Goal: Use online tool/utility: Utilize a website feature to perform a specific function

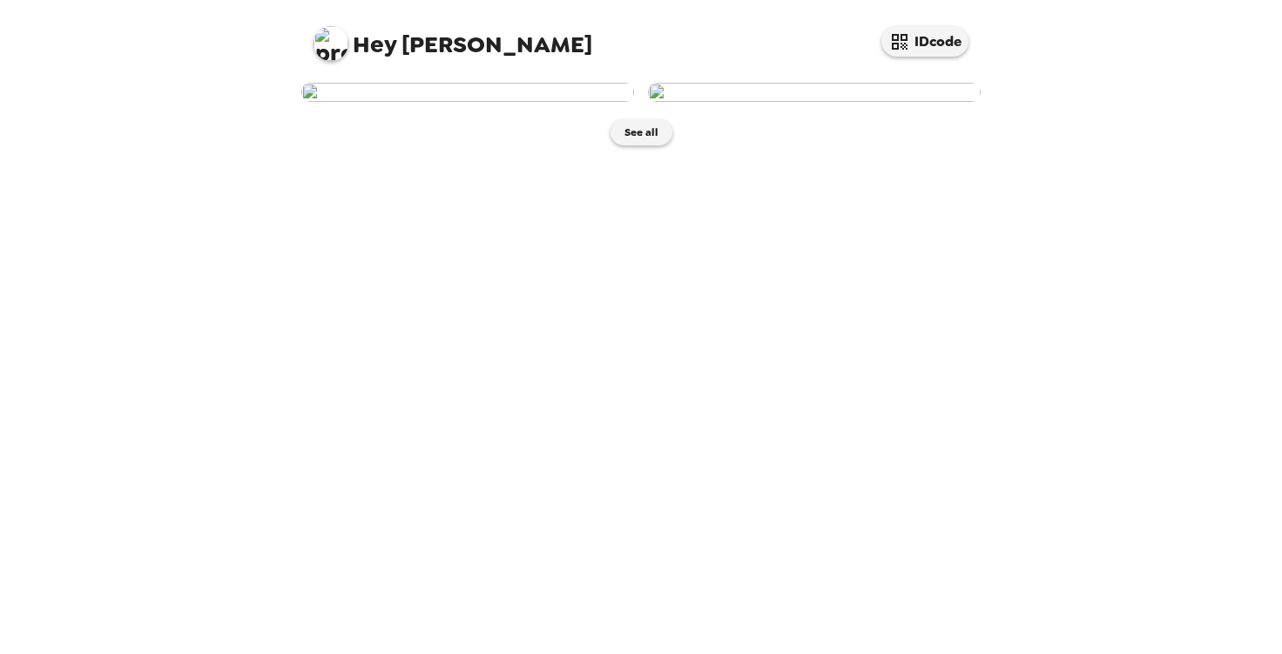
click at [449, 102] on img at bounding box center [467, 92] width 333 height 19
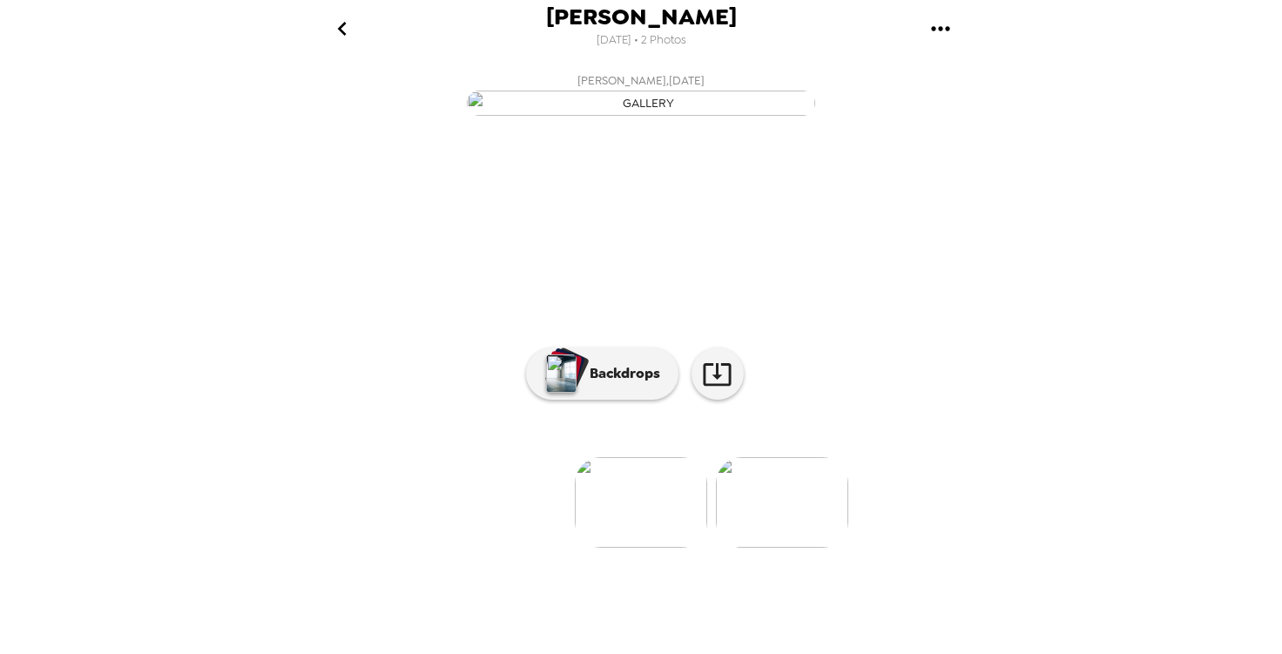
scroll to position [99, 0]
click at [629, 400] on button "Backdrops" at bounding box center [602, 374] width 152 height 52
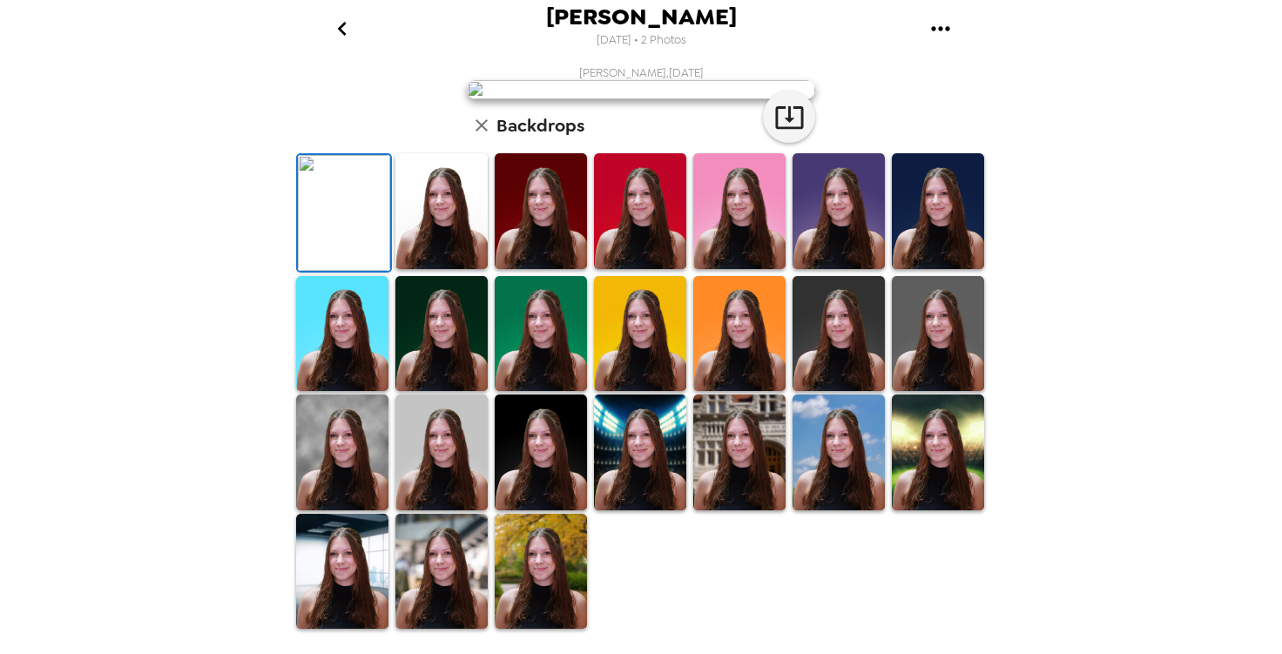
scroll to position [324, 0]
click at [837, 392] on img at bounding box center [839, 334] width 92 height 116
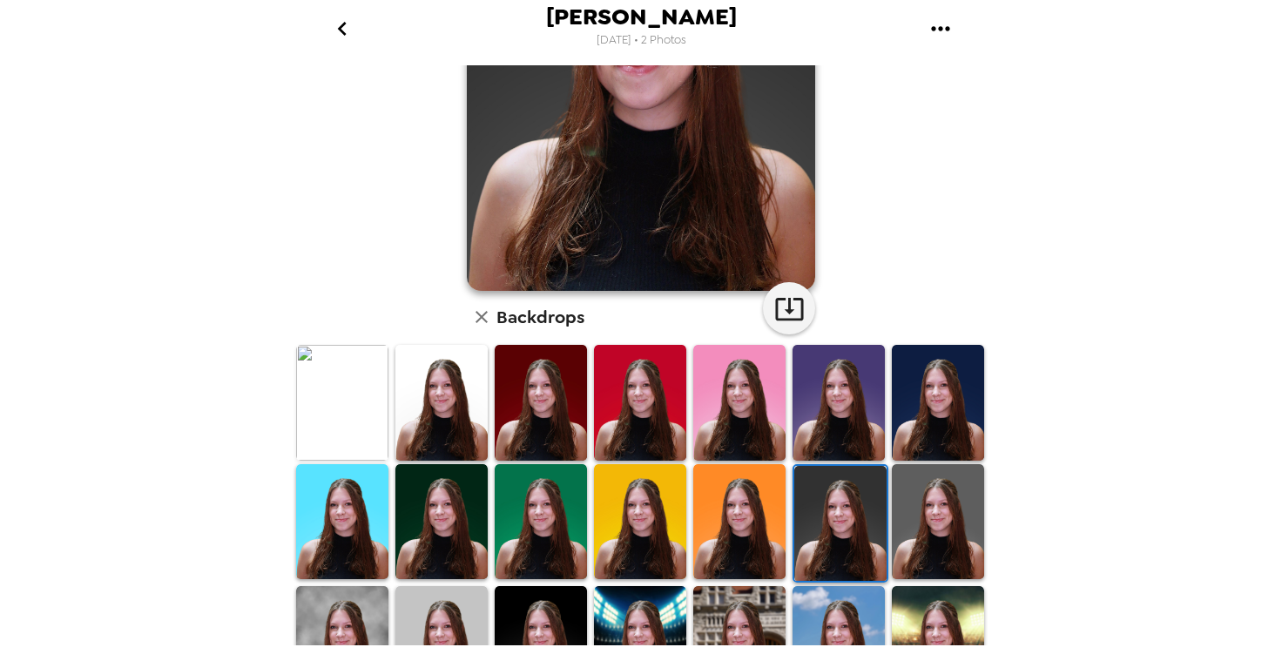
scroll to position [227, 0]
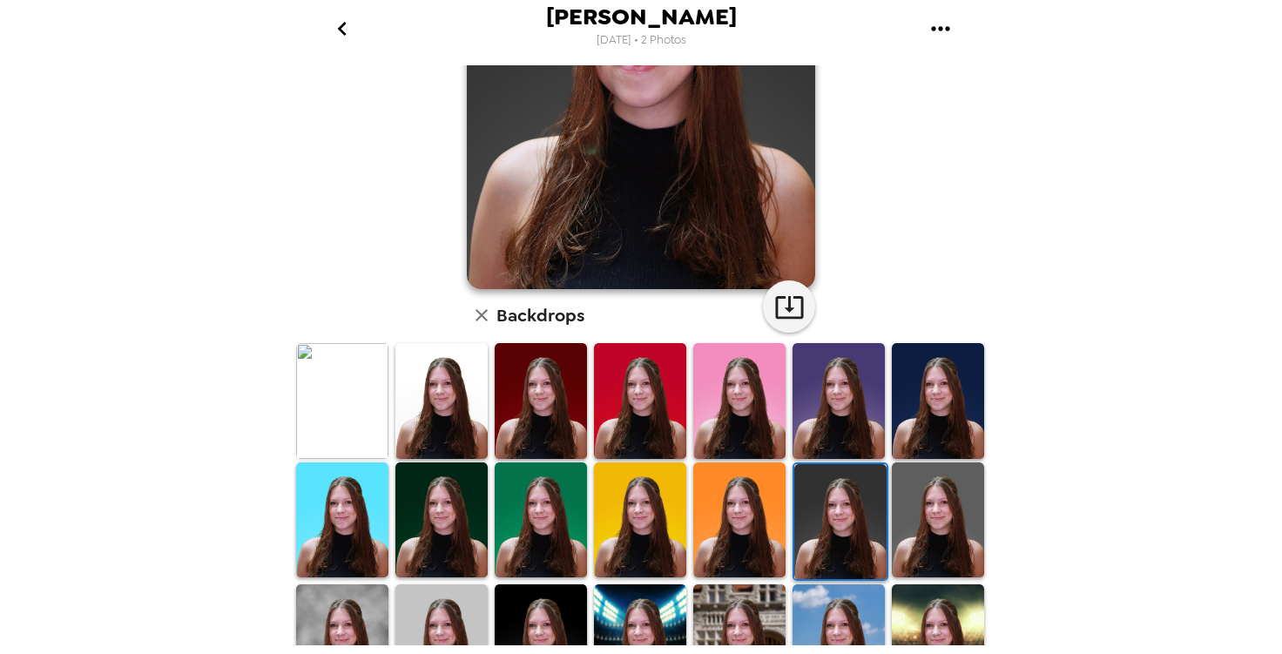
click at [854, 408] on img at bounding box center [839, 401] width 92 height 116
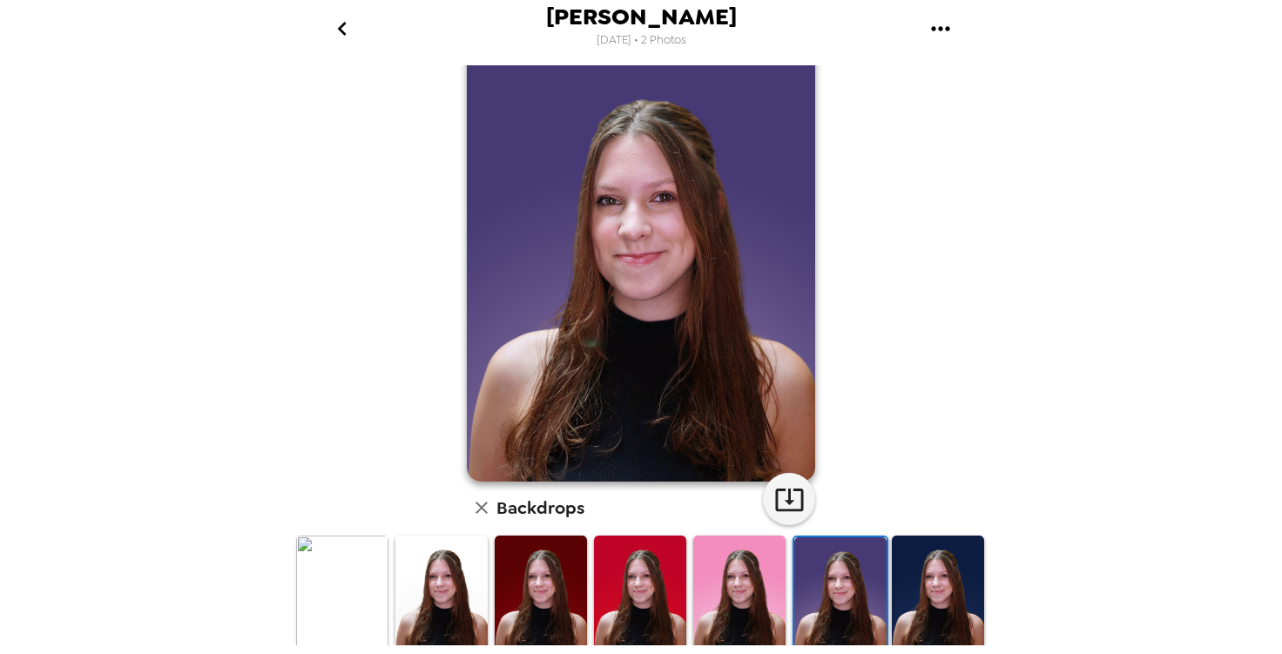
scroll to position [393, 0]
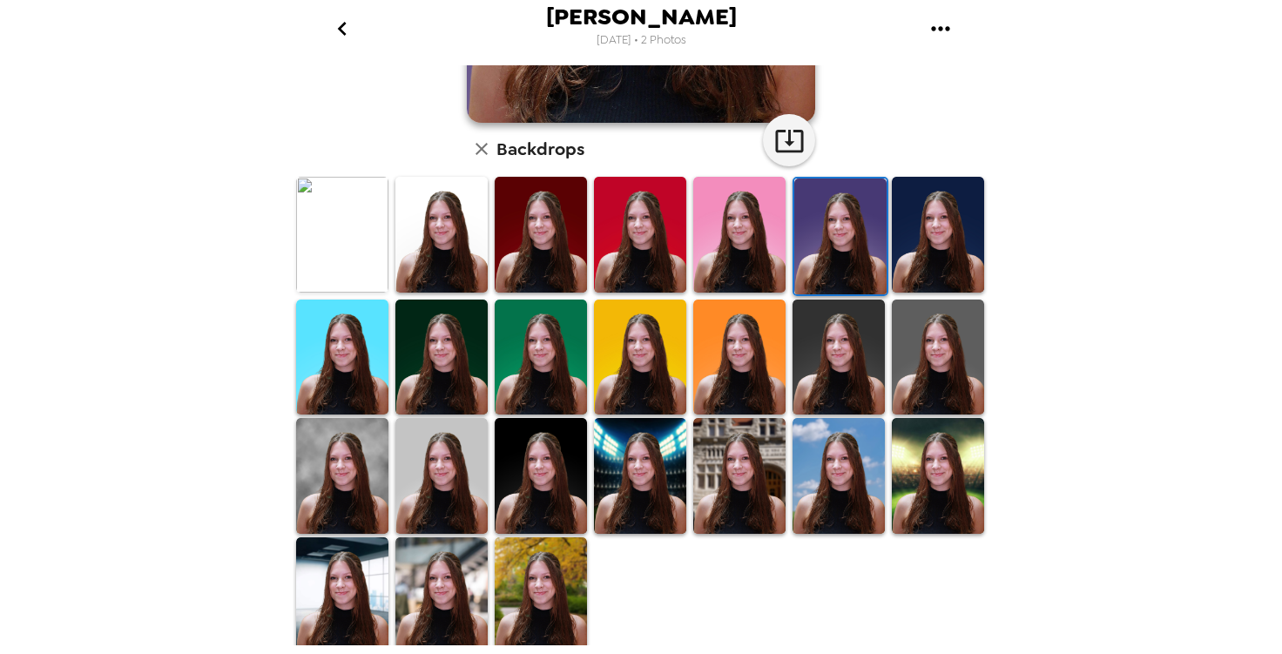
click at [923, 198] on img at bounding box center [938, 235] width 92 height 116
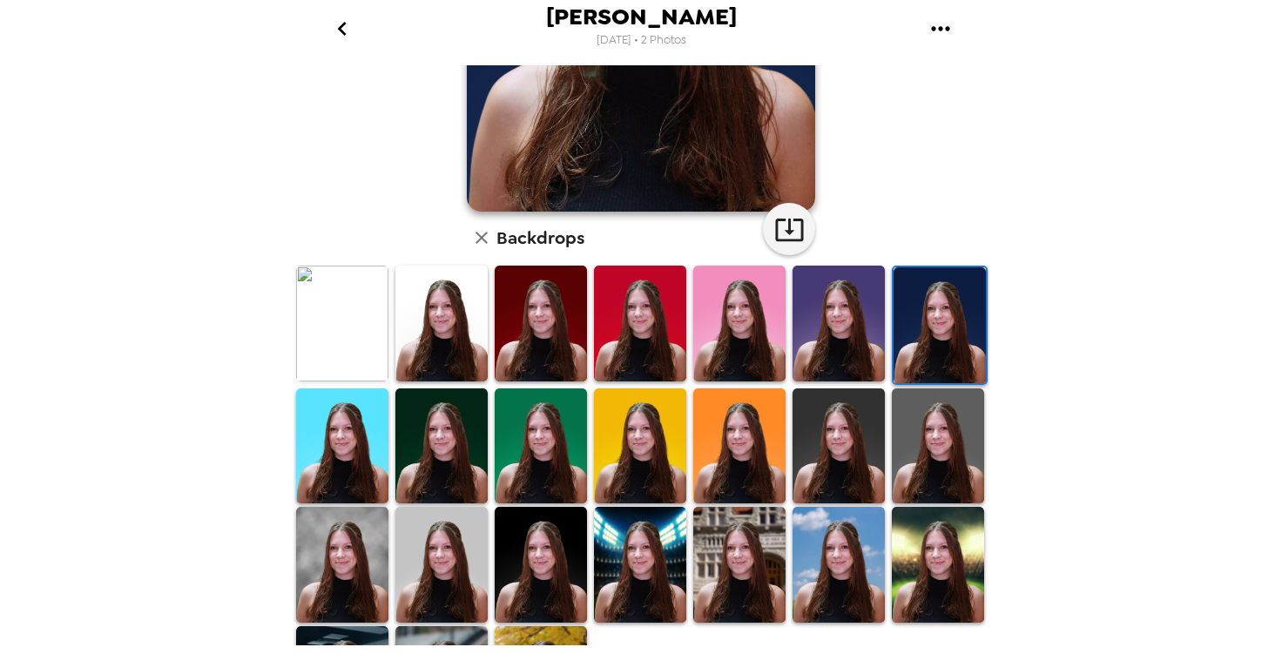
scroll to position [307, 0]
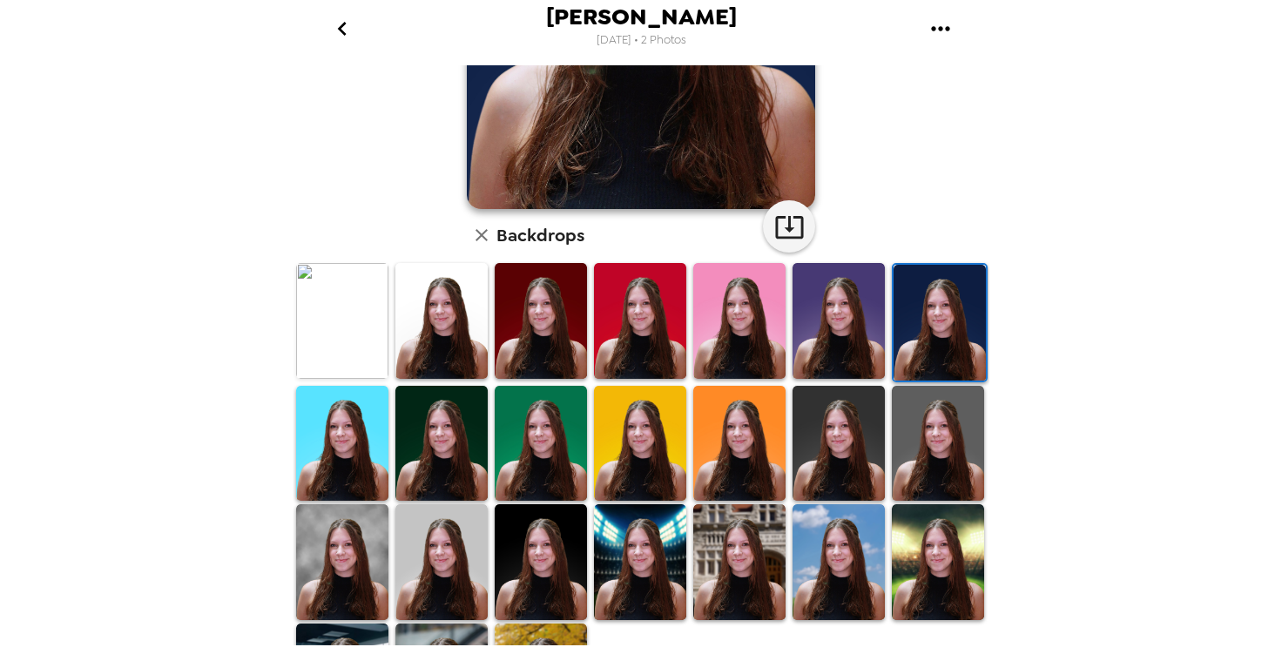
click at [423, 495] on img at bounding box center [442, 444] width 92 height 116
click at [424, 458] on img at bounding box center [442, 444] width 92 height 116
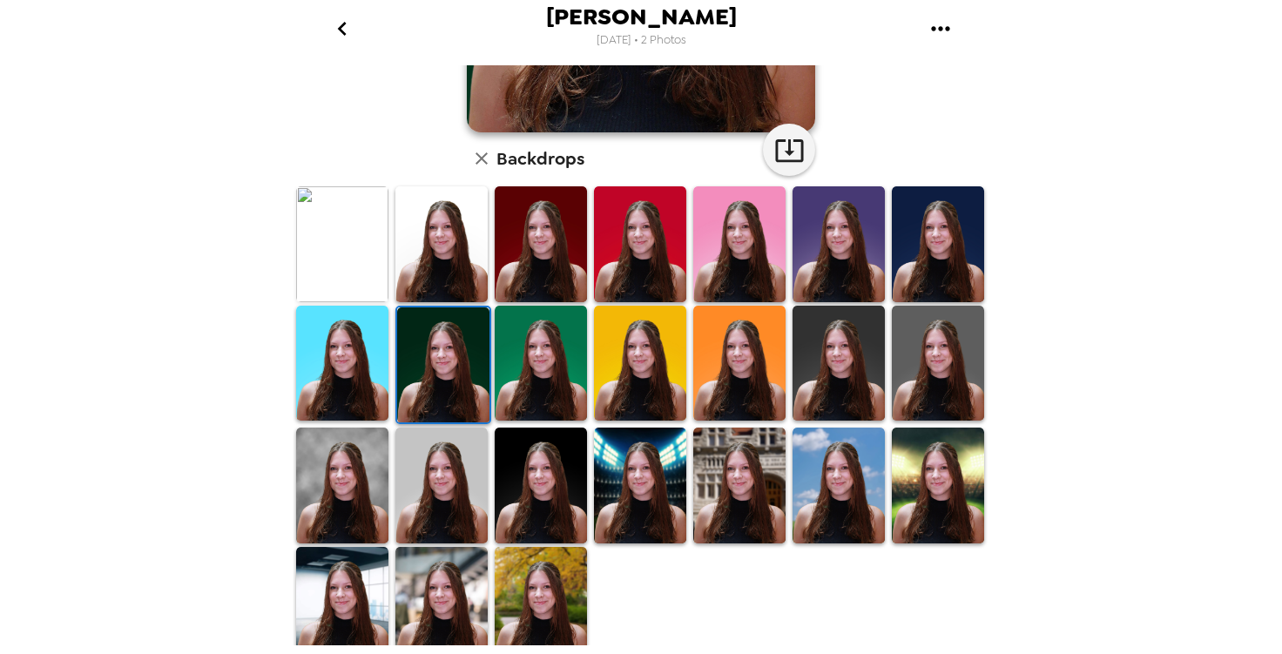
scroll to position [393, 0]
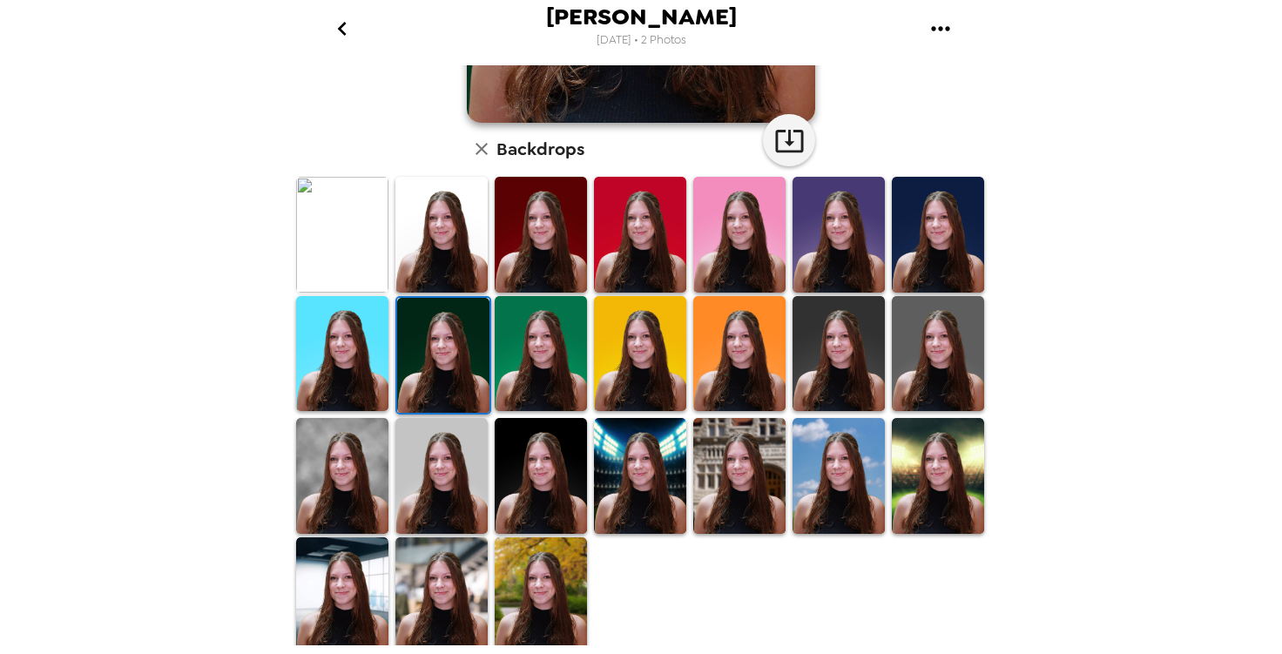
click at [912, 352] on img at bounding box center [938, 354] width 92 height 116
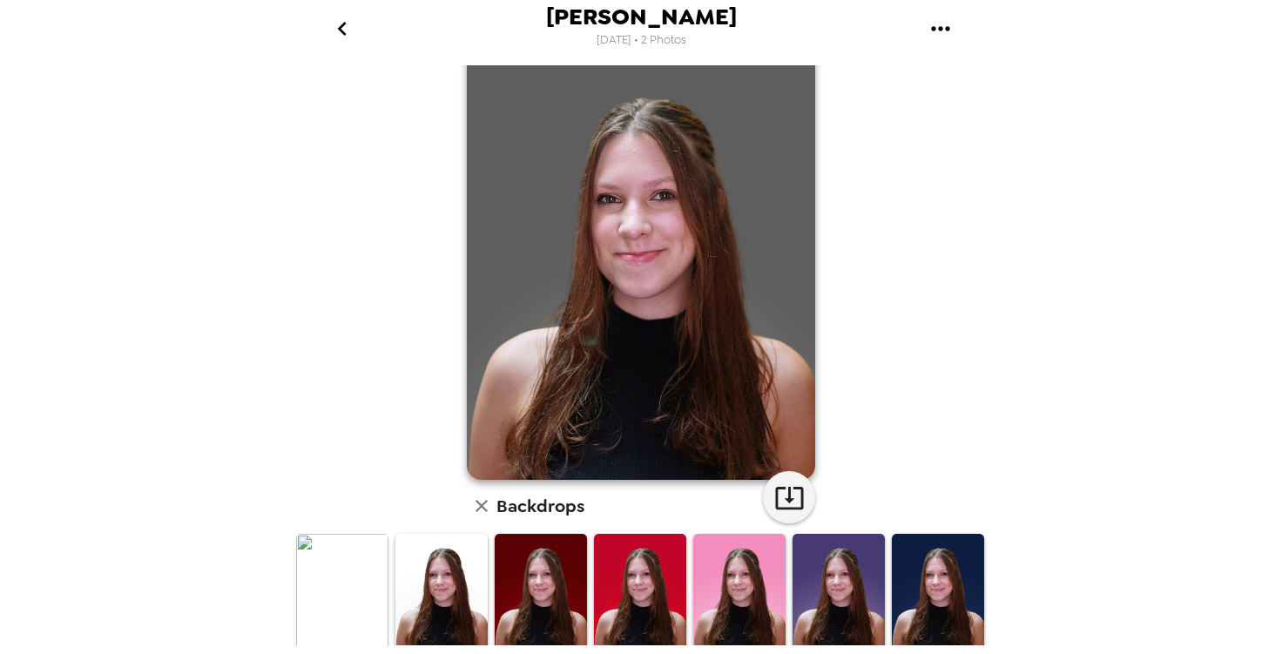
scroll to position [11, 0]
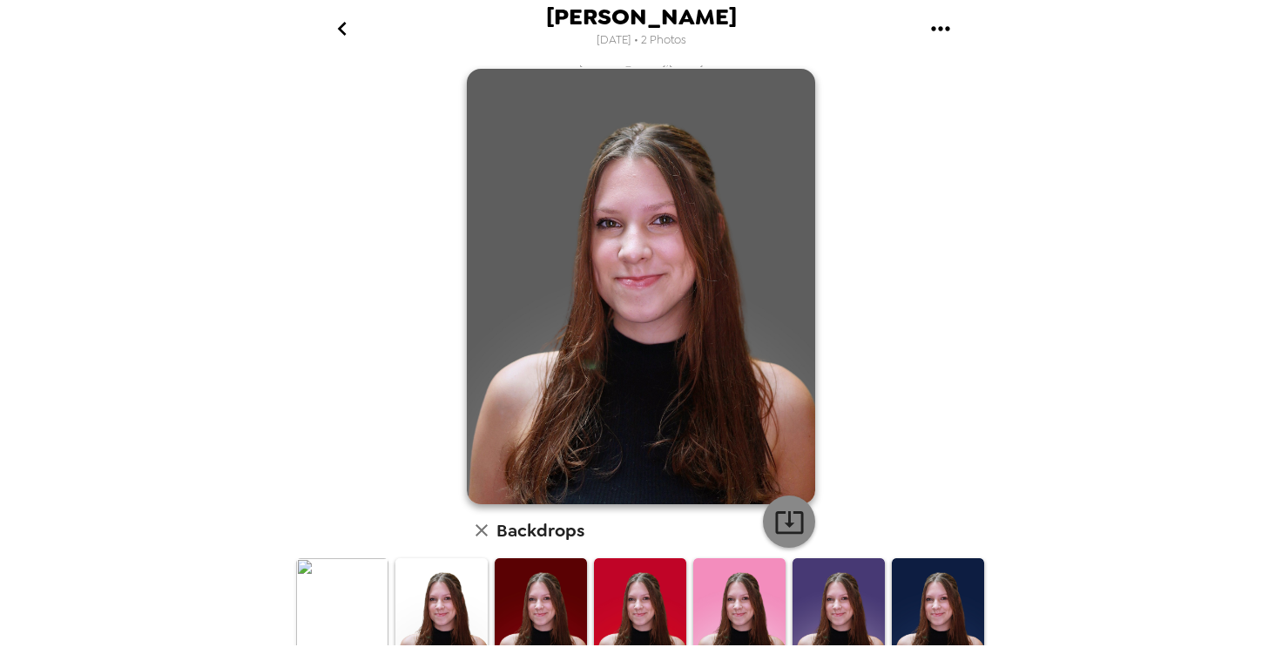
click at [793, 521] on icon "button" at bounding box center [790, 522] width 30 height 30
